Goal: Task Accomplishment & Management: Complete application form

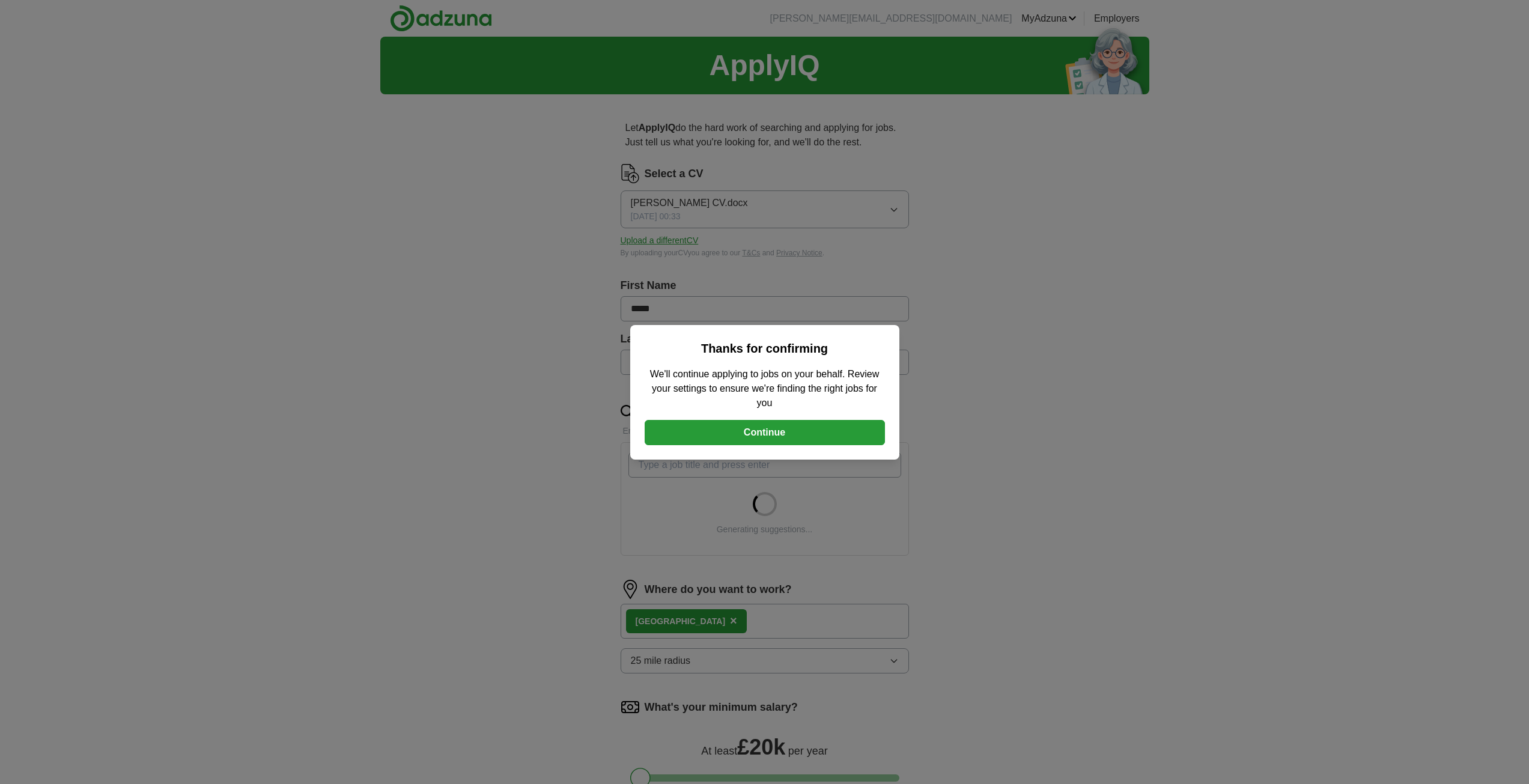
click at [820, 431] on button "Continue" at bounding box center [765, 432] width 241 height 25
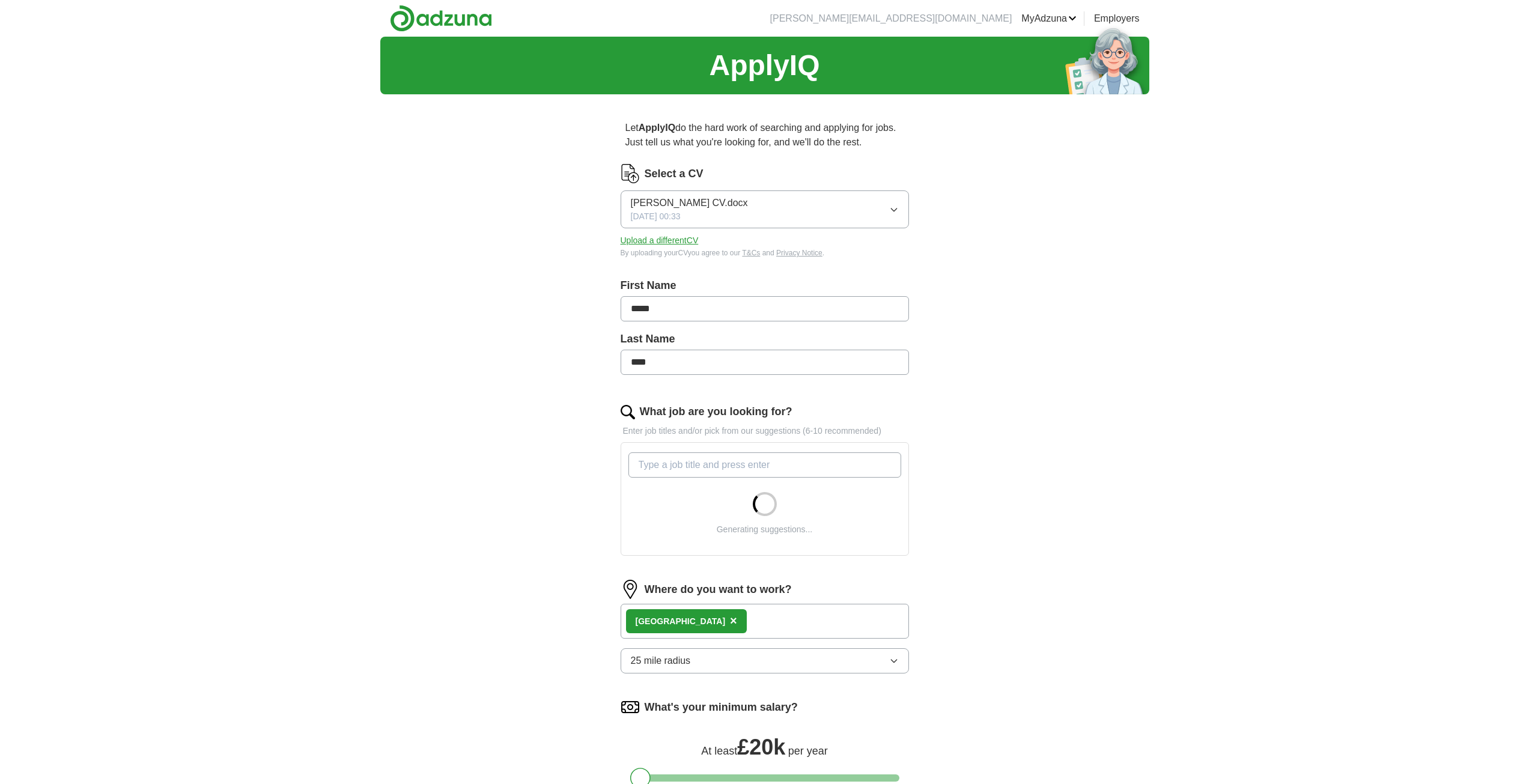
click at [692, 662] on button "25 mile radius" at bounding box center [764, 660] width 289 height 25
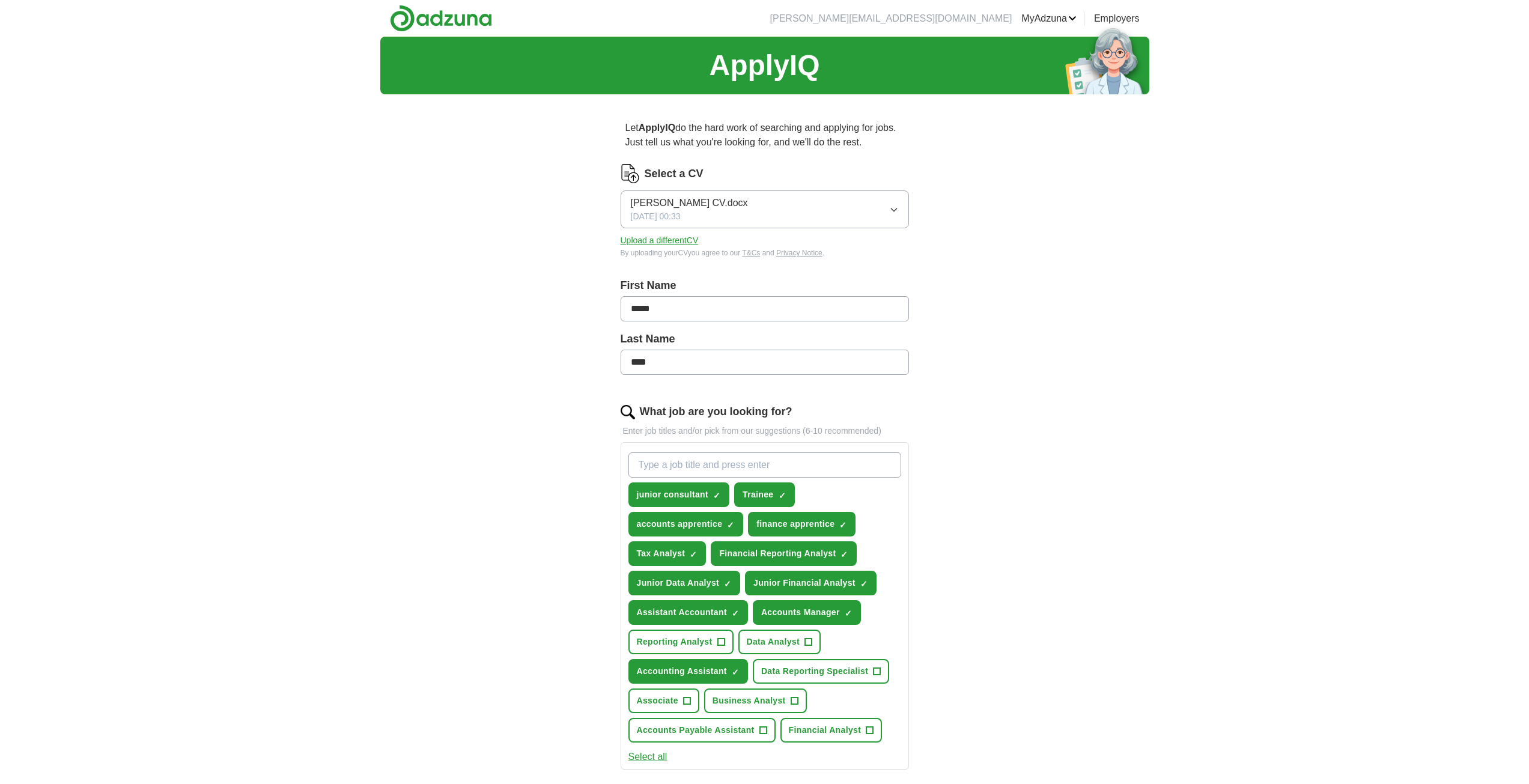
click at [736, 460] on input "What job are you looking for?" at bounding box center [764, 464] width 273 height 25
type input "t"
click at [1012, 464] on div "ApplyIQ Let ApplyIQ do the hard work of searching and applying for jobs. Just t…" at bounding box center [765, 579] width 769 height 1086
drag, startPoint x: 1012, startPoint y: 464, endPoint x: 1020, endPoint y: 463, distance: 8.1
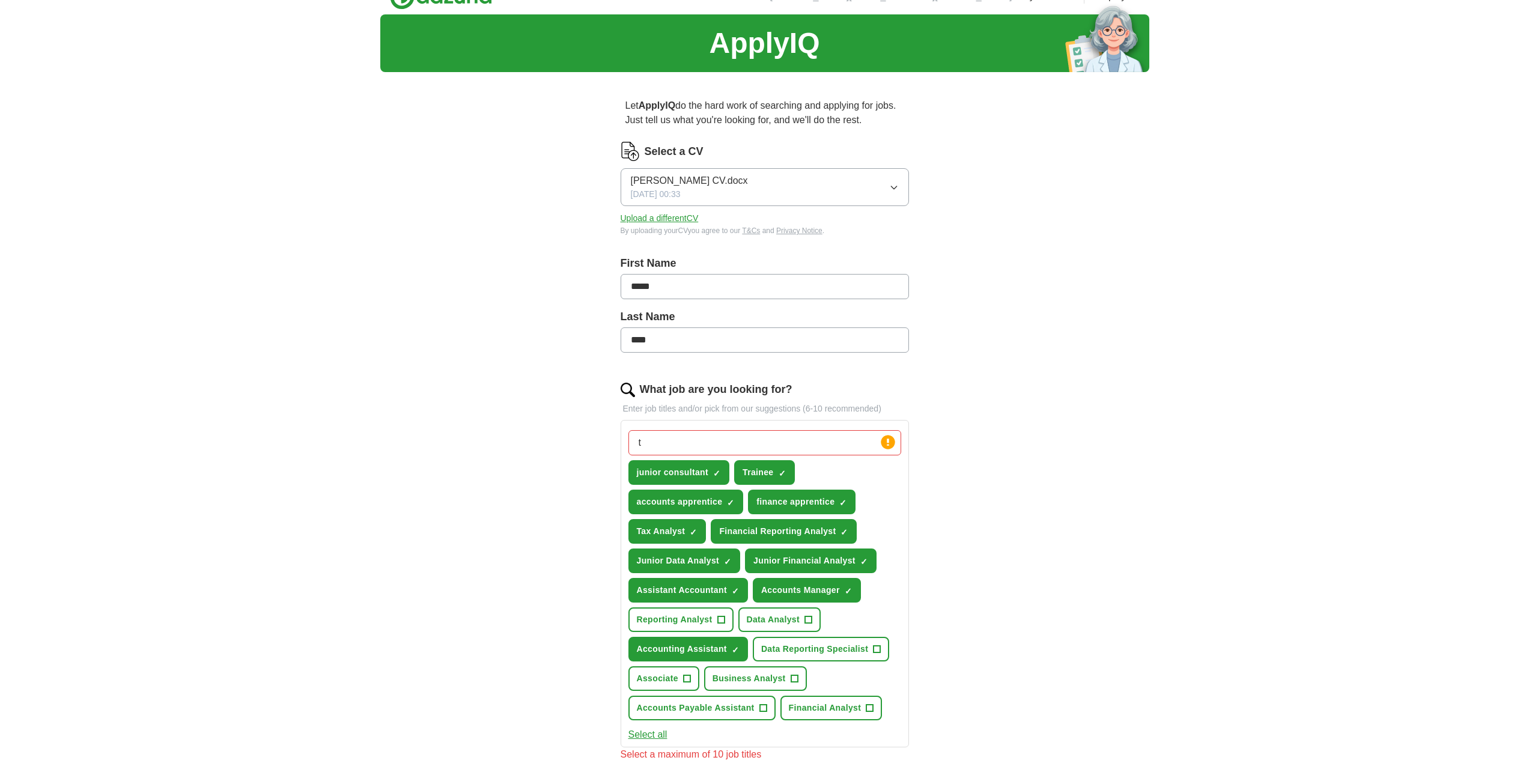
scroll to position [60, 0]
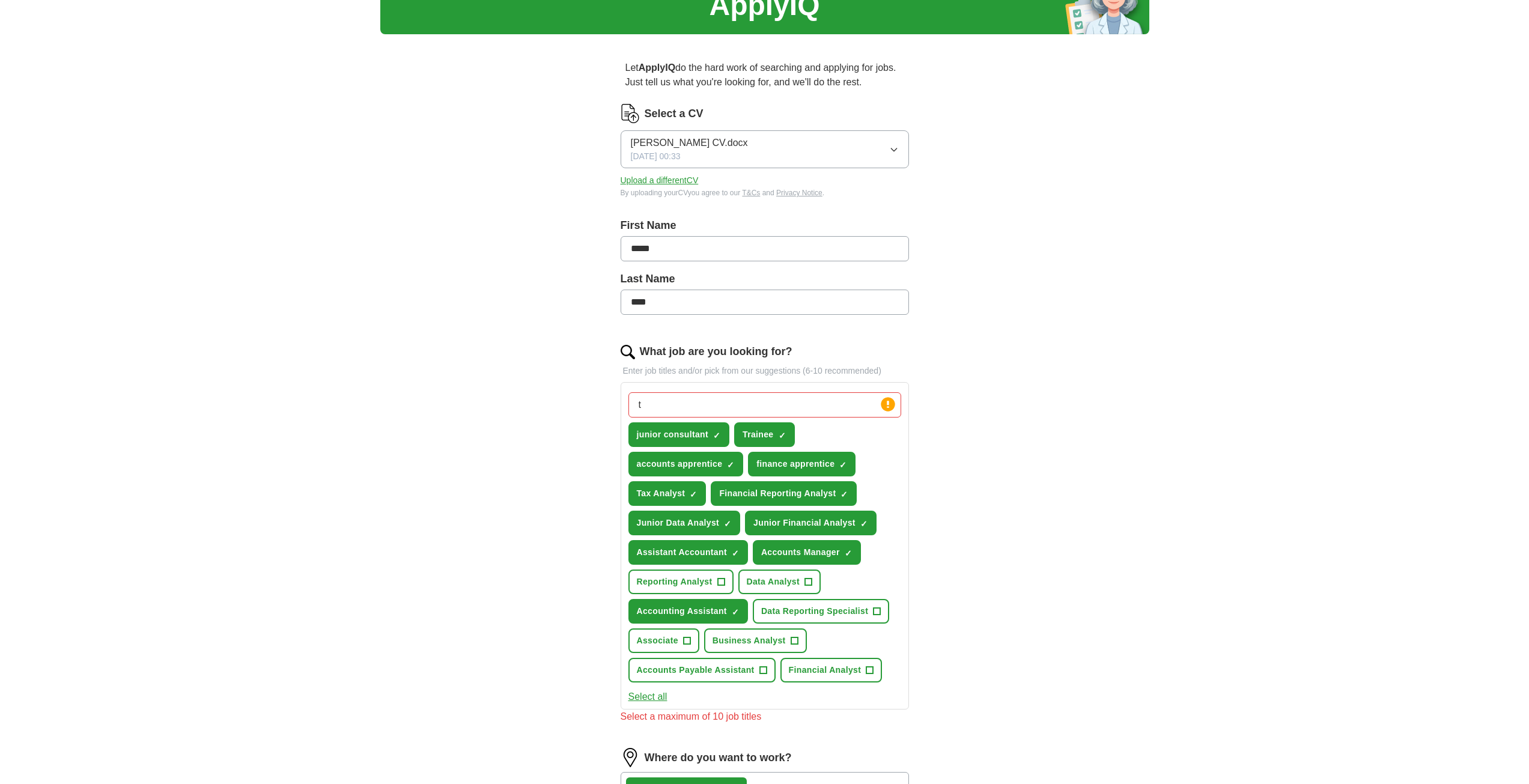
click at [809, 411] on input "t" at bounding box center [764, 404] width 273 height 25
click at [1026, 459] on div "ApplyIQ Let ApplyIQ do the hard work of searching and applying for jobs. Just t…" at bounding box center [765, 527] width 769 height 1101
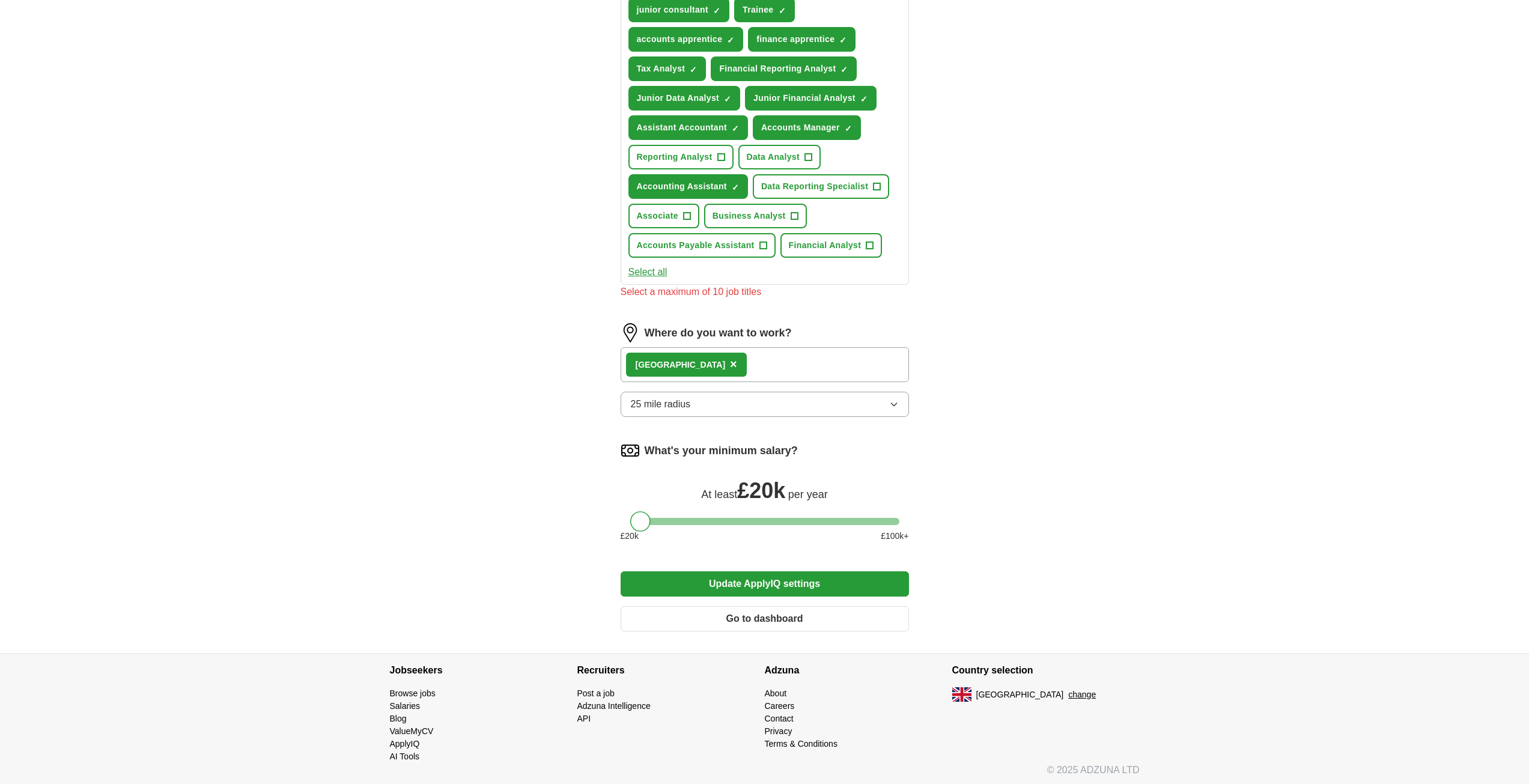
scroll to position [488, 0]
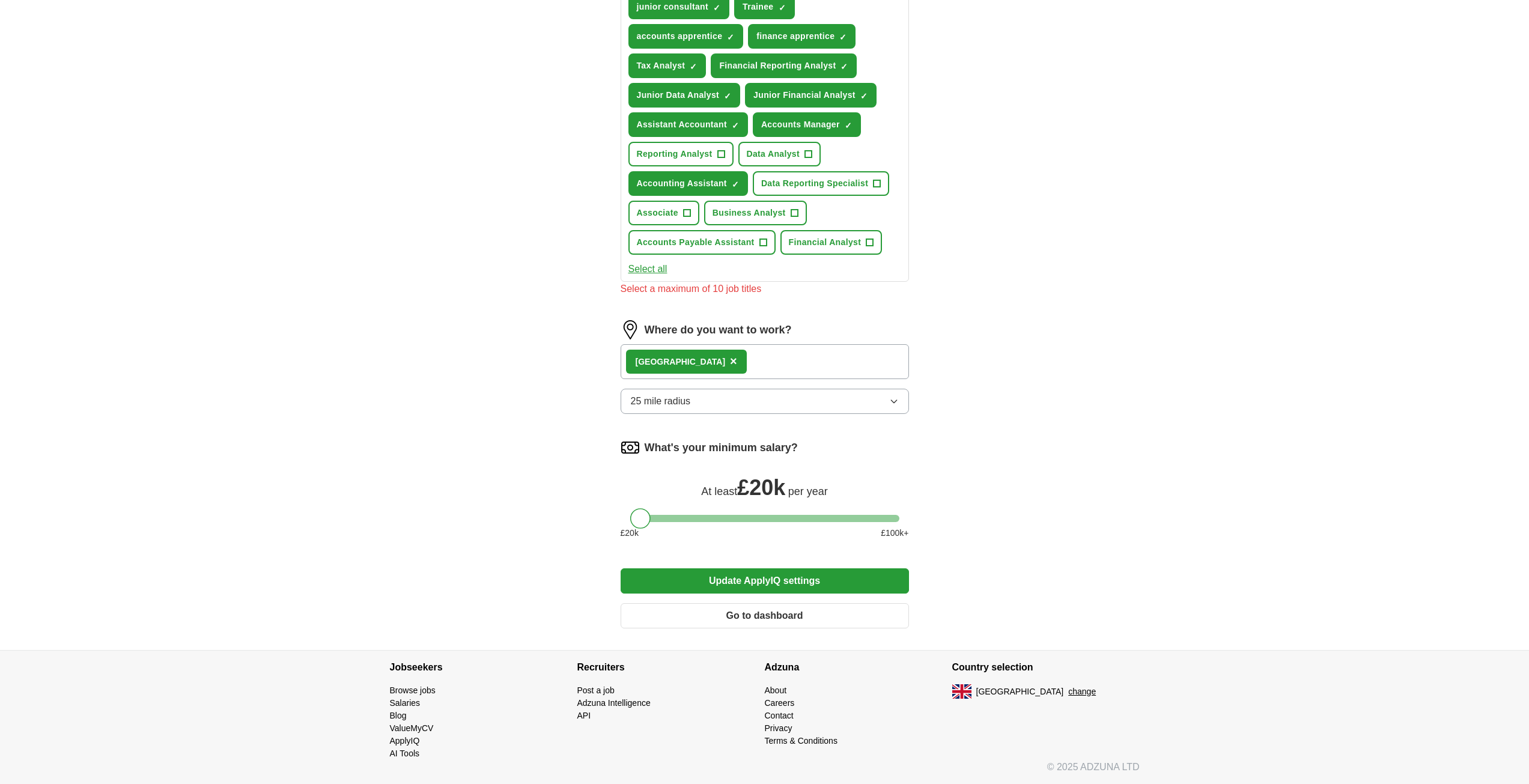
click at [846, 586] on button "Update ApplyIQ settings" at bounding box center [764, 581] width 289 height 25
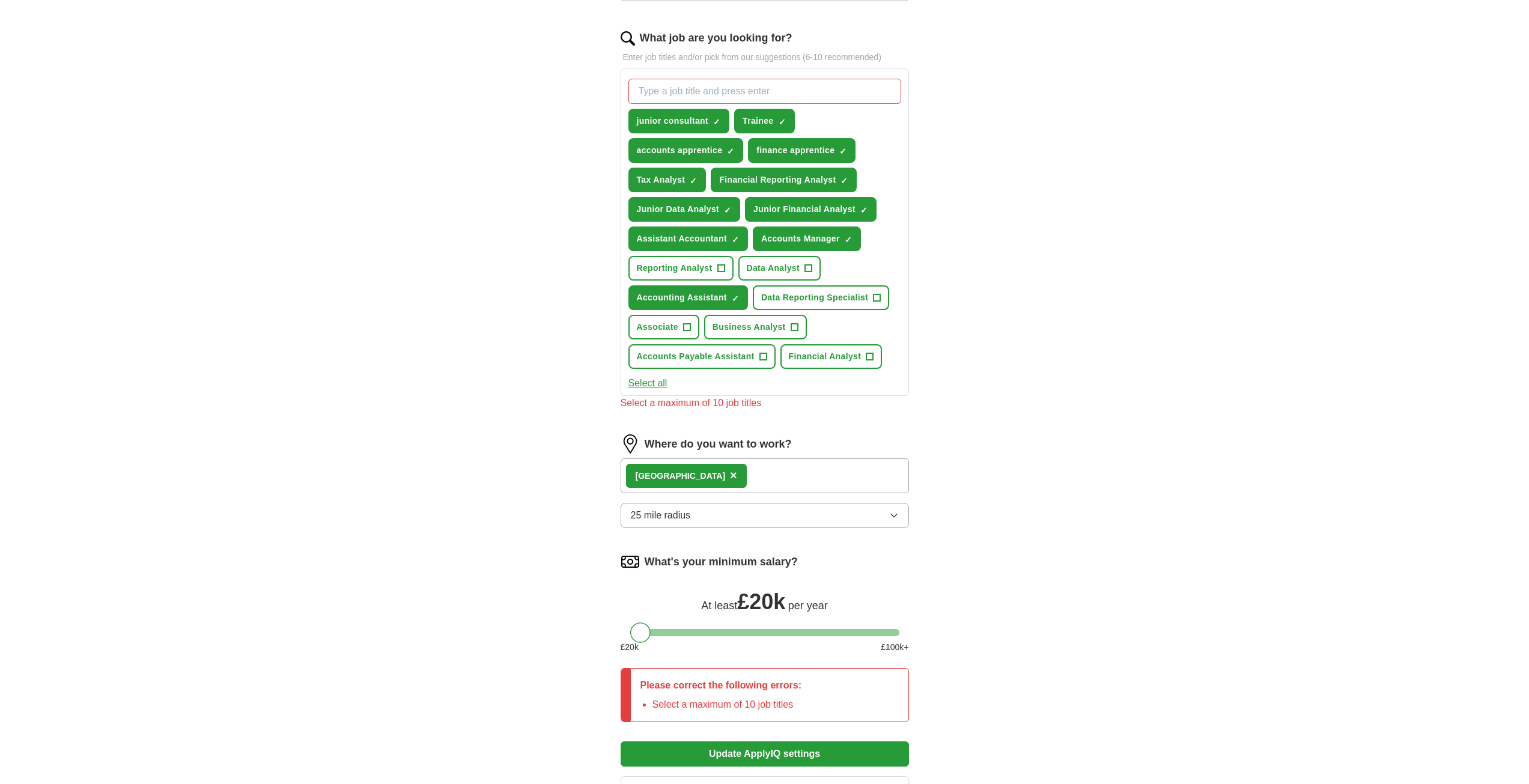
scroll to position [361, 0]
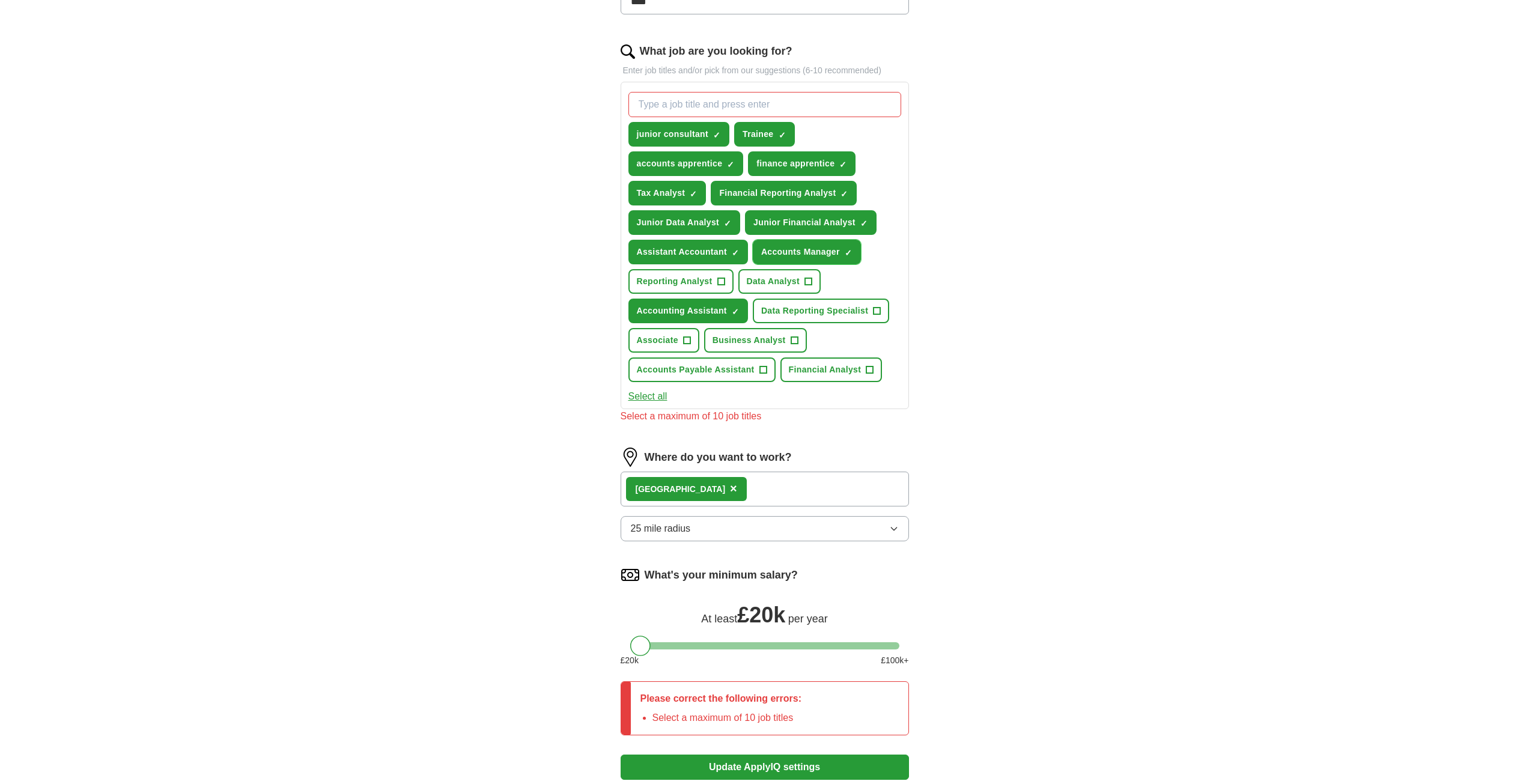
click at [0, 0] on span "×" at bounding box center [0, 0] width 0 height 0
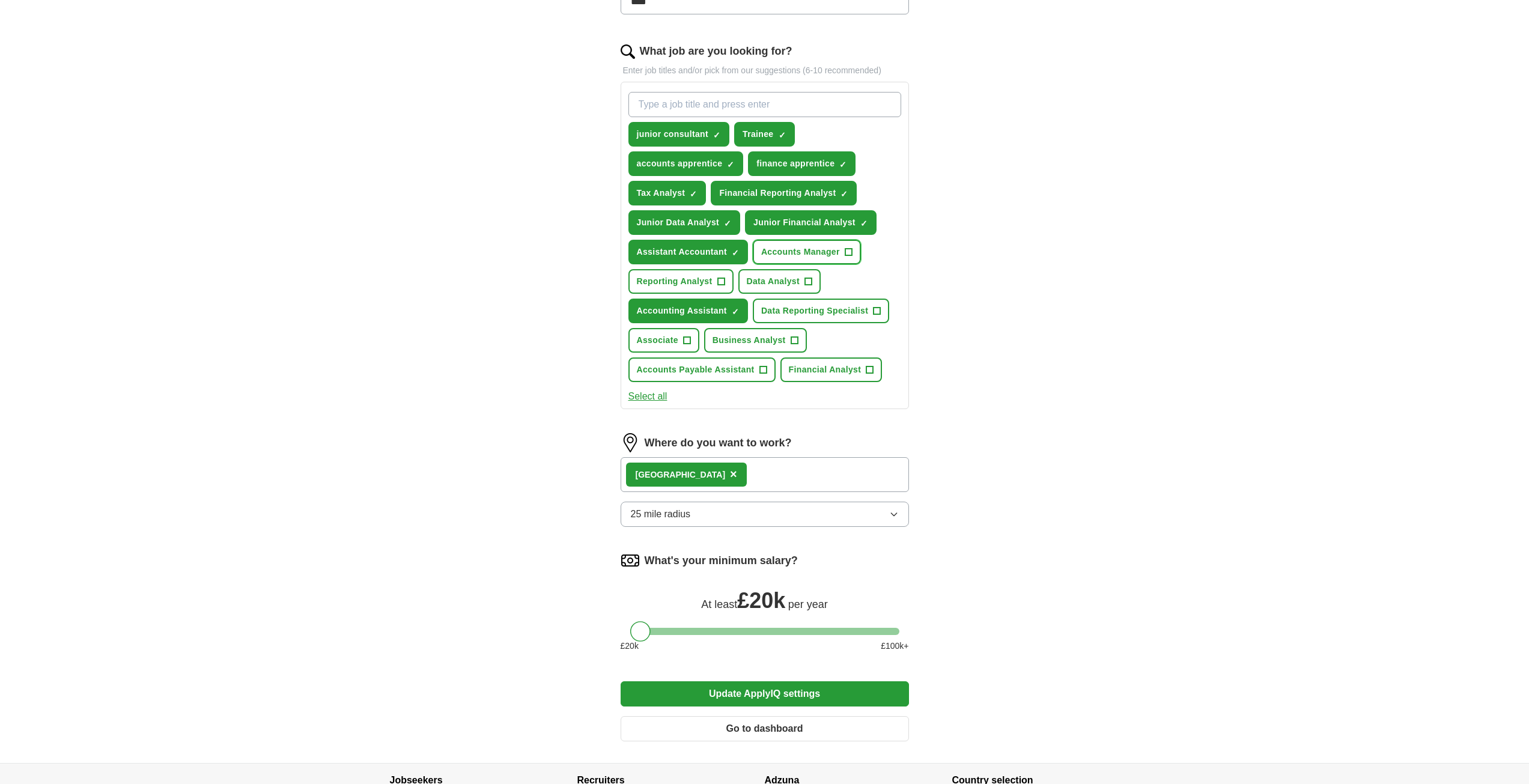
click at [845, 248] on span "+" at bounding box center [848, 252] width 7 height 10
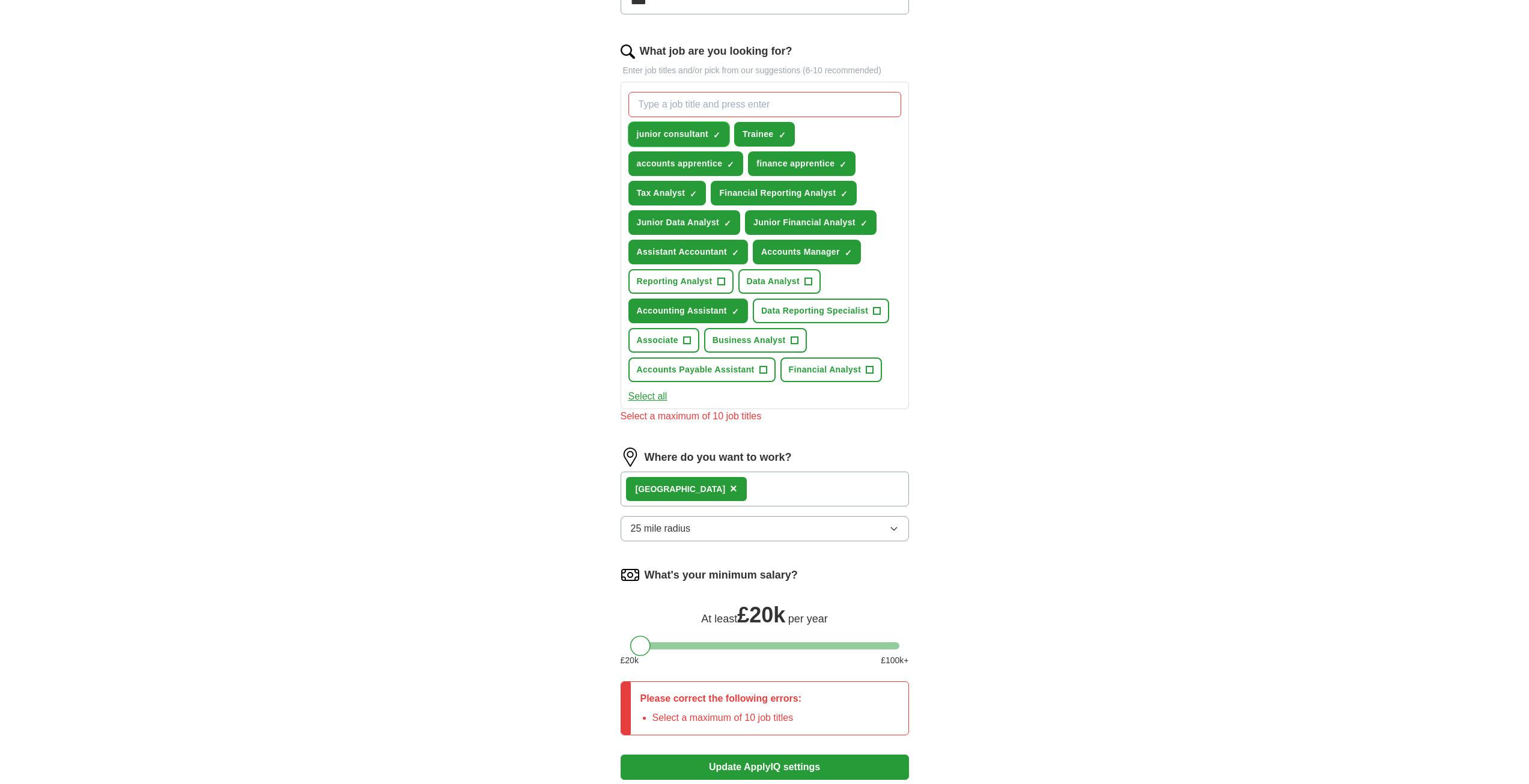
click at [722, 132] on button "junior consultant ✓ ×" at bounding box center [679, 134] width 102 height 25
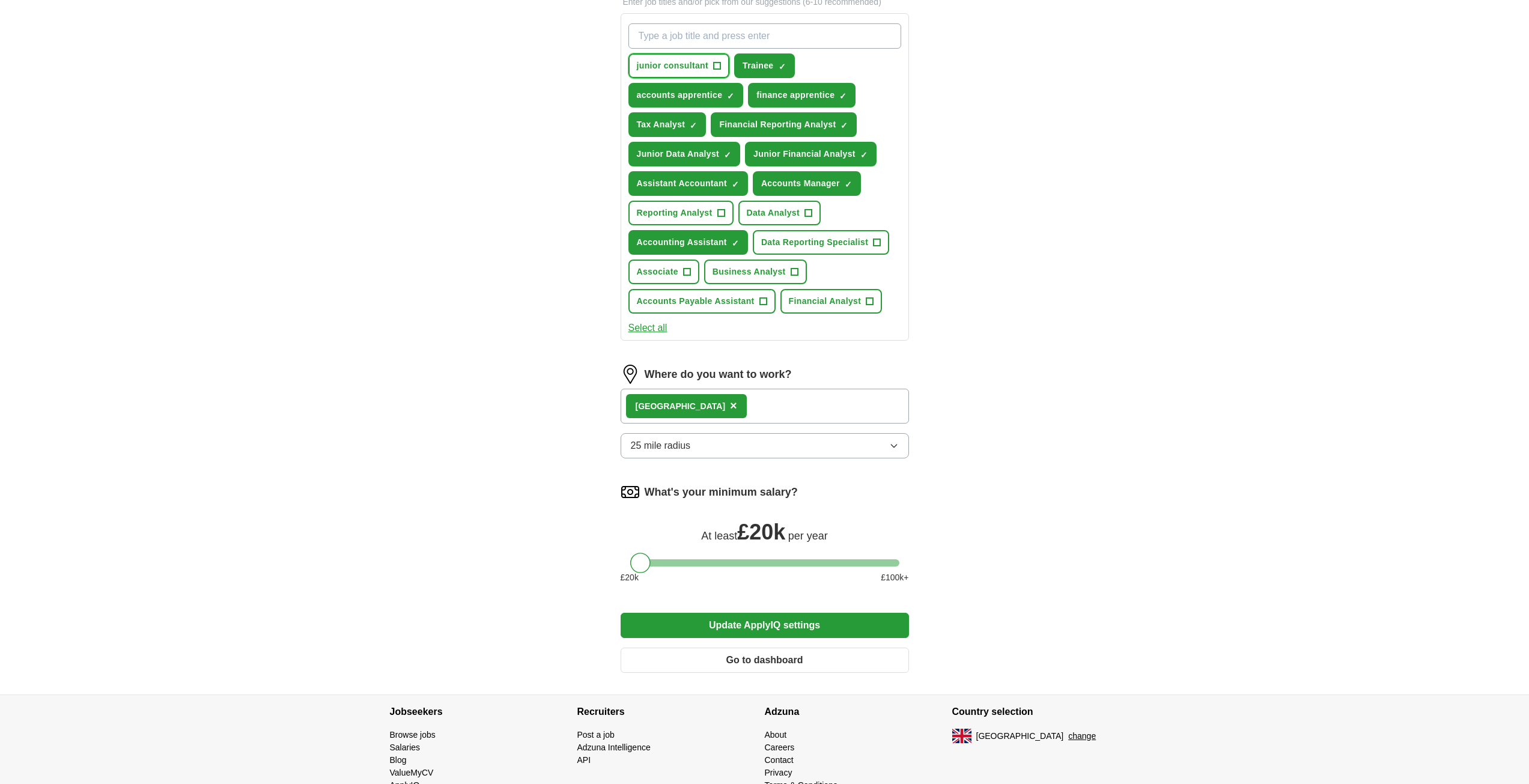
scroll to position [473, 0]
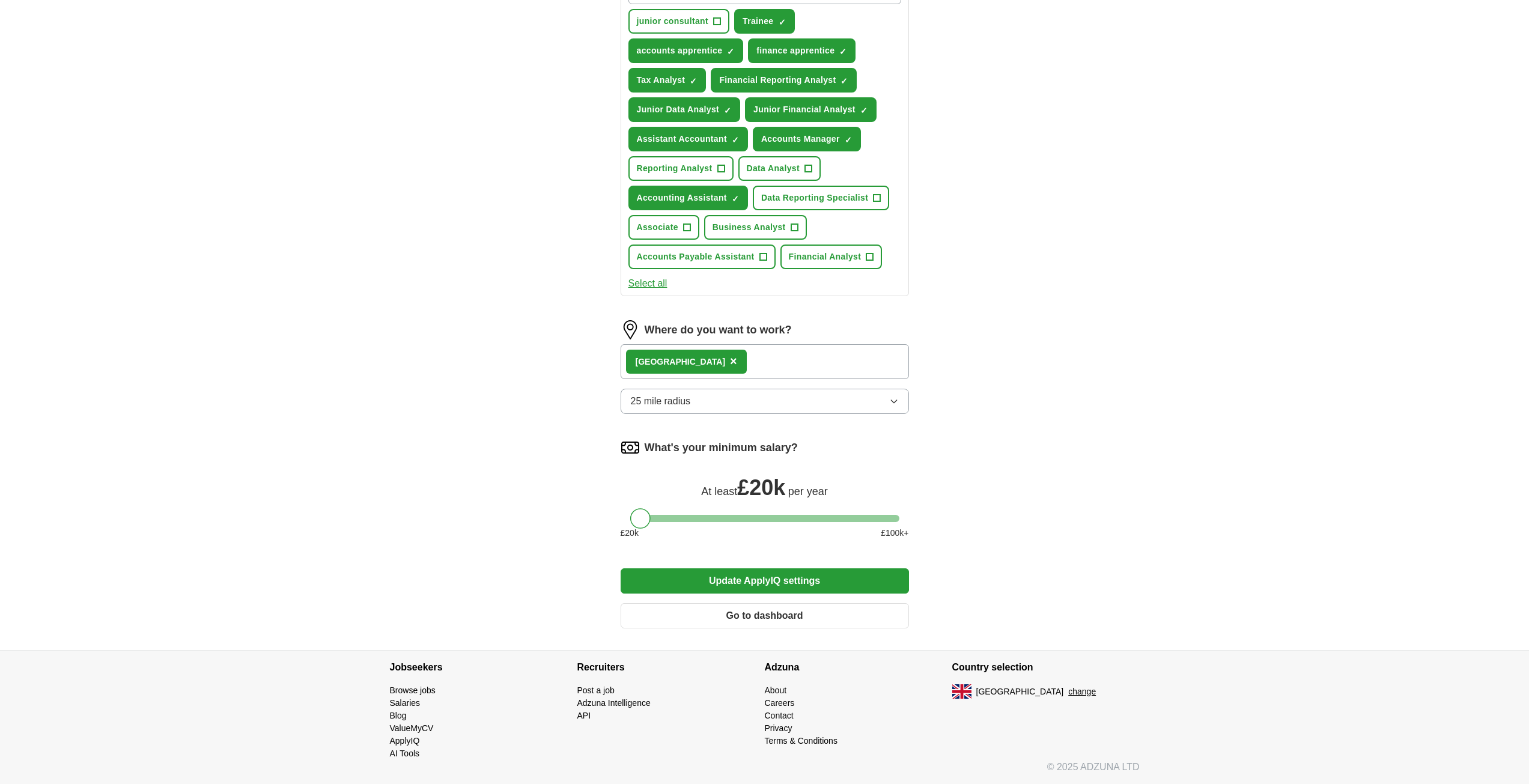
click at [874, 584] on button "Update ApplyIQ settings" at bounding box center [764, 581] width 289 height 25
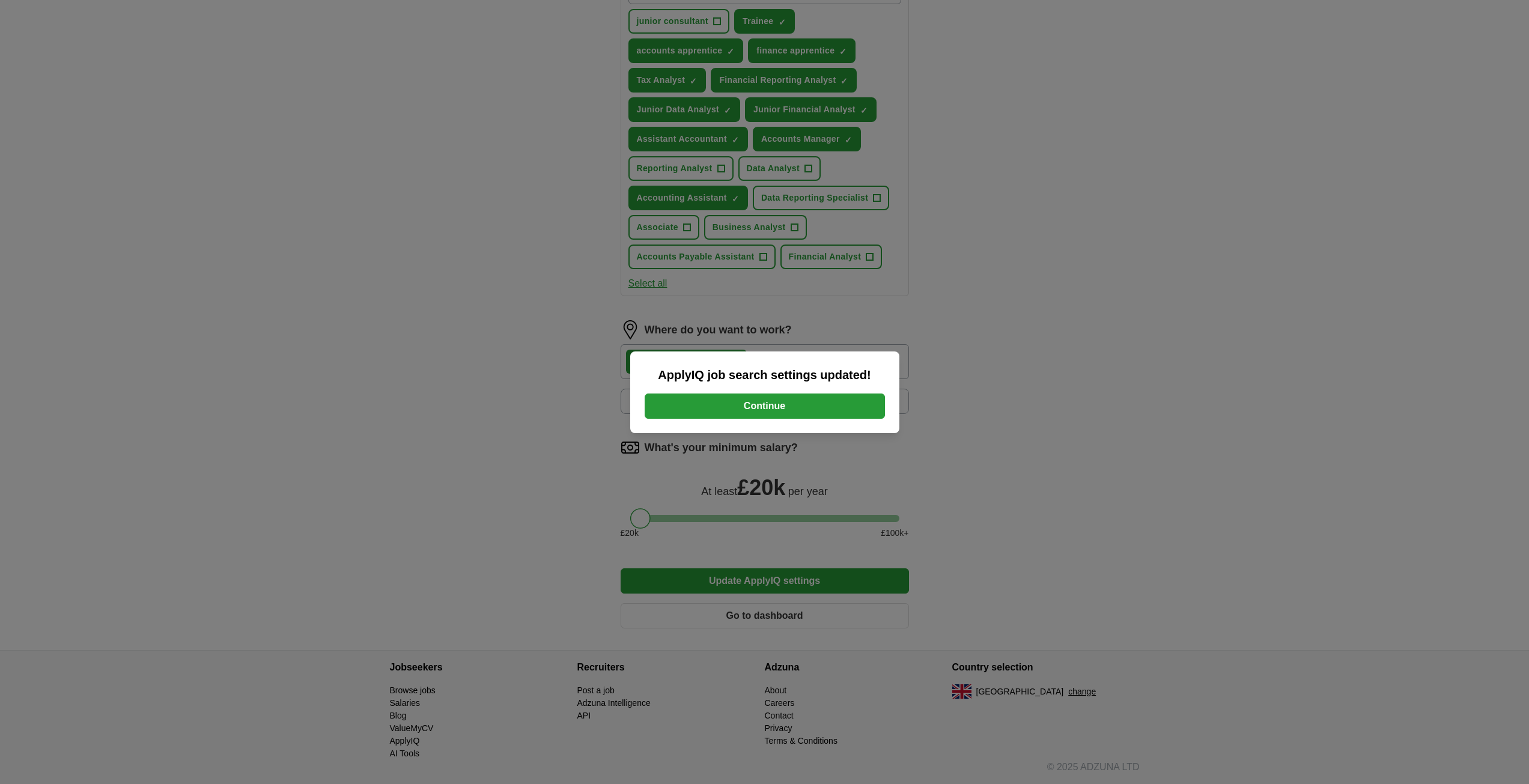
click at [832, 408] on button "Continue" at bounding box center [765, 405] width 241 height 25
